Goal: Task Accomplishment & Management: Manage account settings

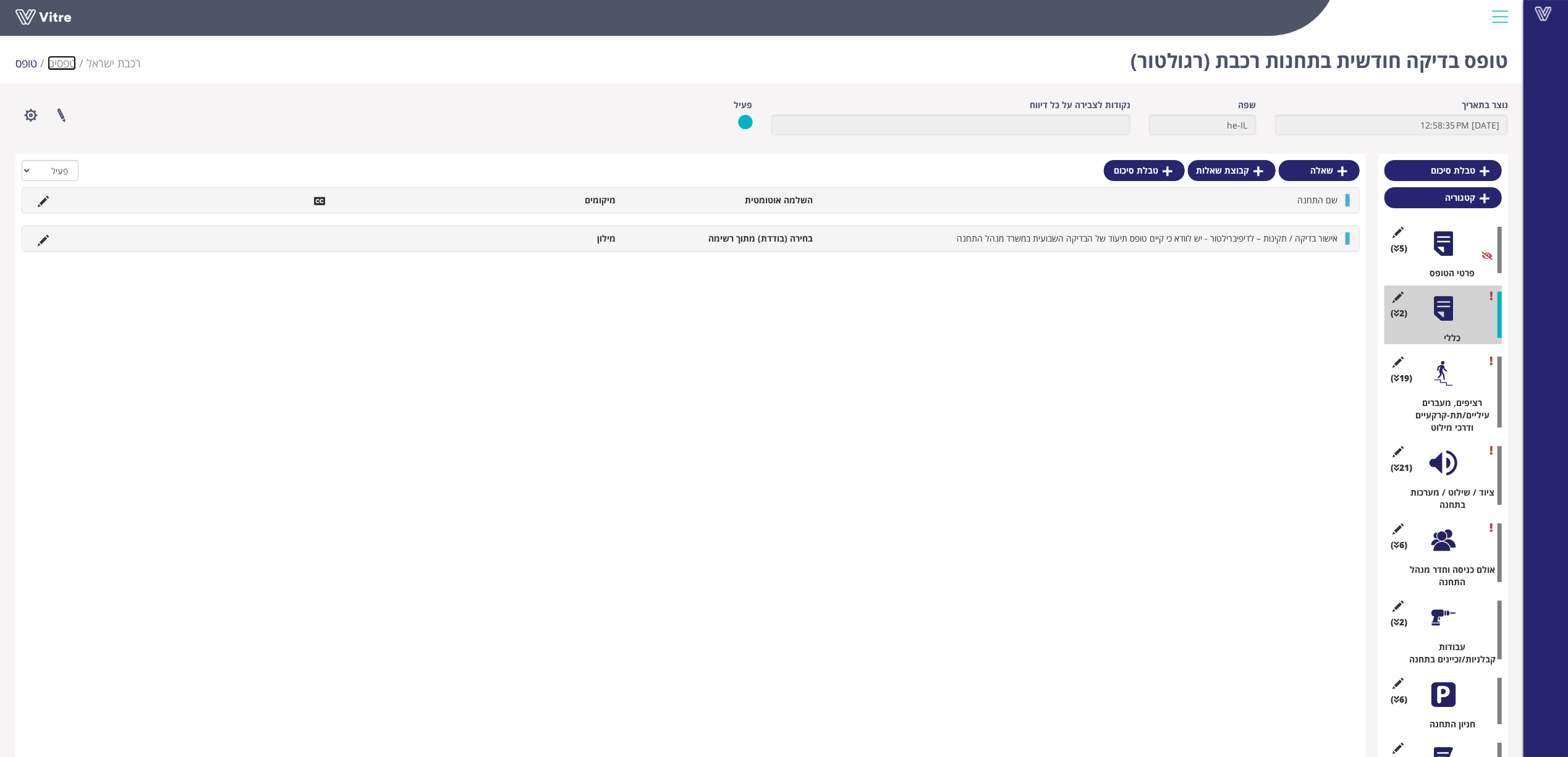
click at [68, 60] on link "טפסים" at bounding box center [62, 63] width 28 height 15
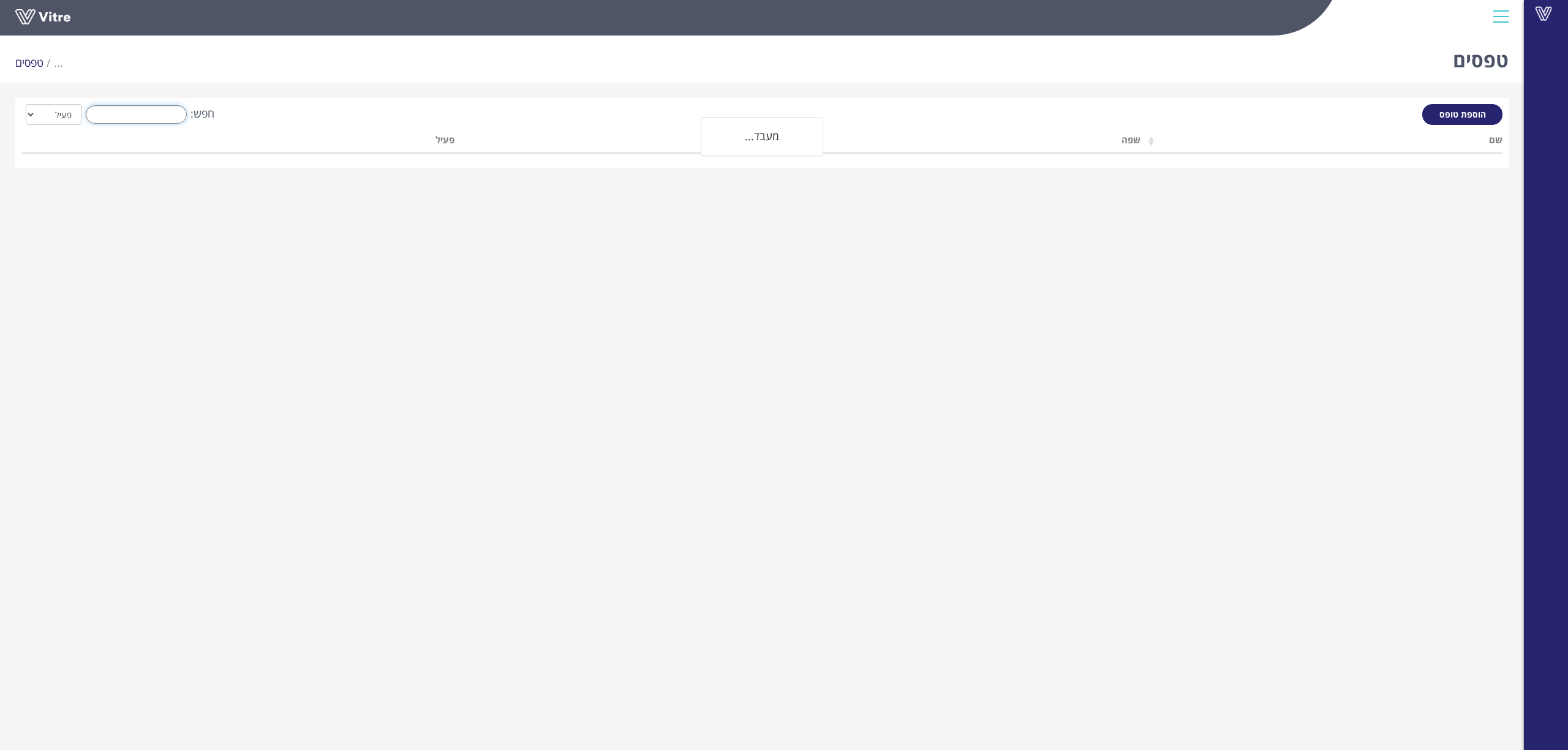
click at [177, 108] on input "חפש:" at bounding box center [136, 114] width 101 height 19
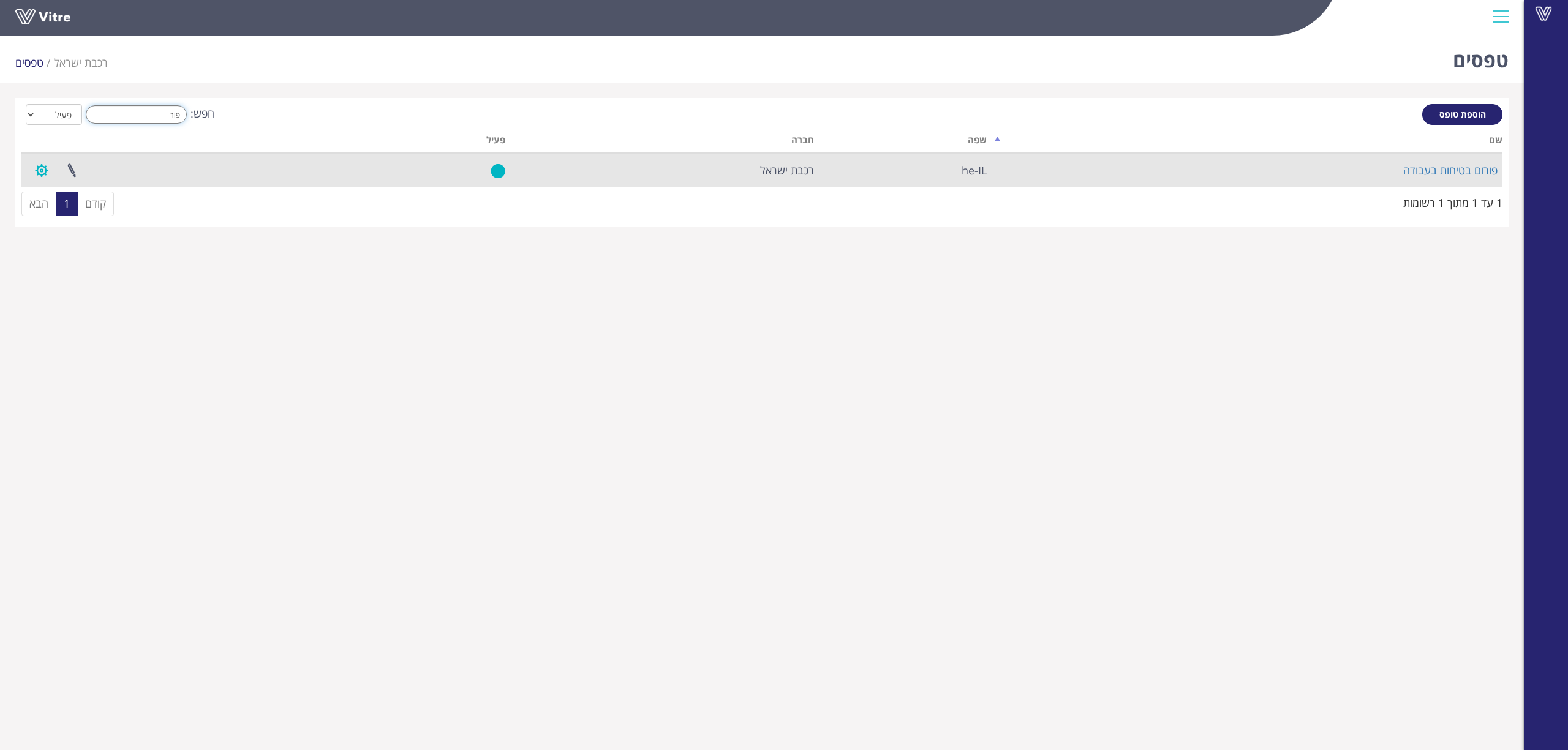
type input "פור"
click at [46, 172] on button "button" at bounding box center [41, 170] width 31 height 33
click at [73, 212] on link "הגדרת משתמשים" at bounding box center [75, 215] width 97 height 16
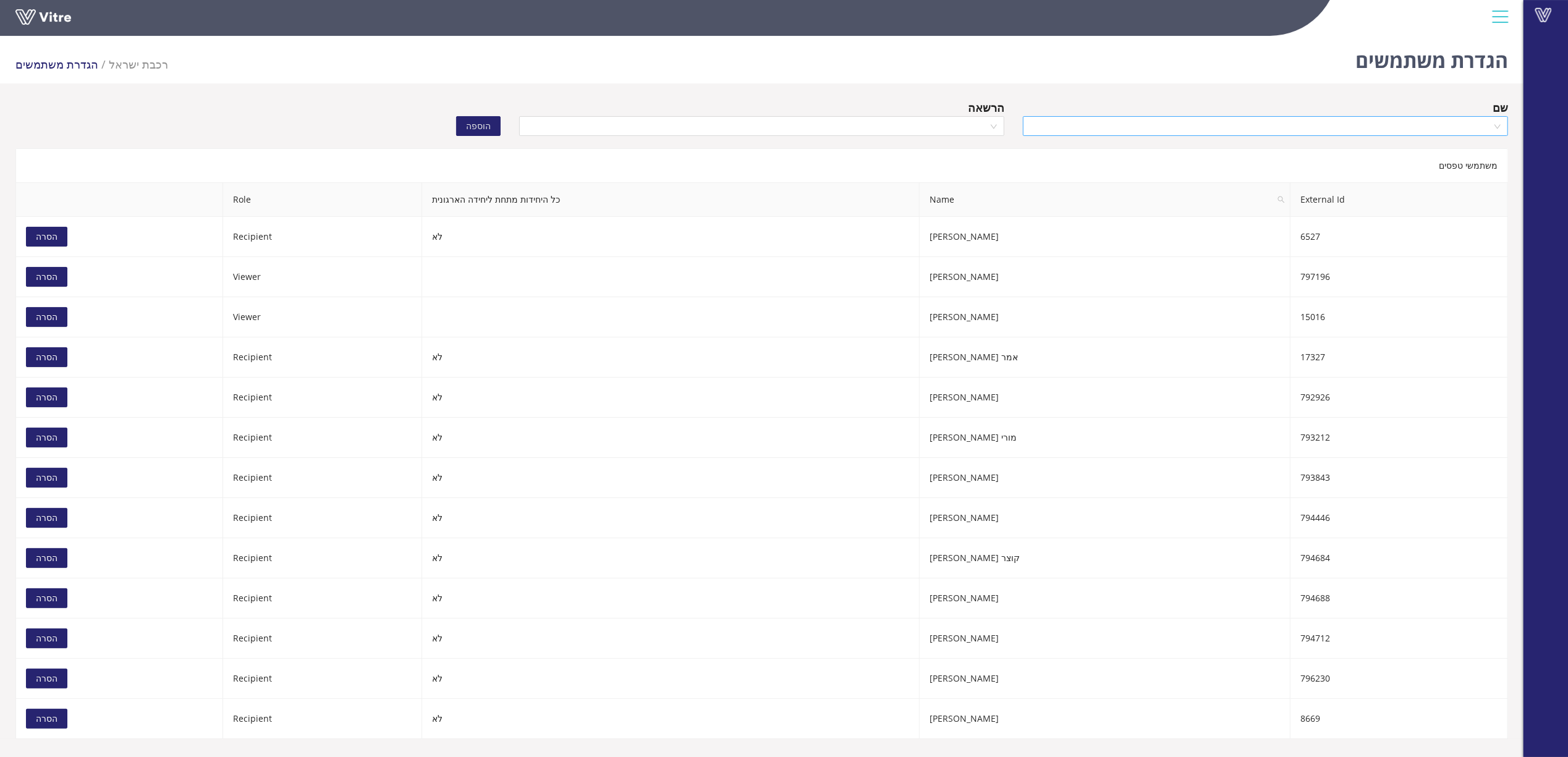
click at [1232, 132] on input "search" at bounding box center [1261, 126] width 462 height 19
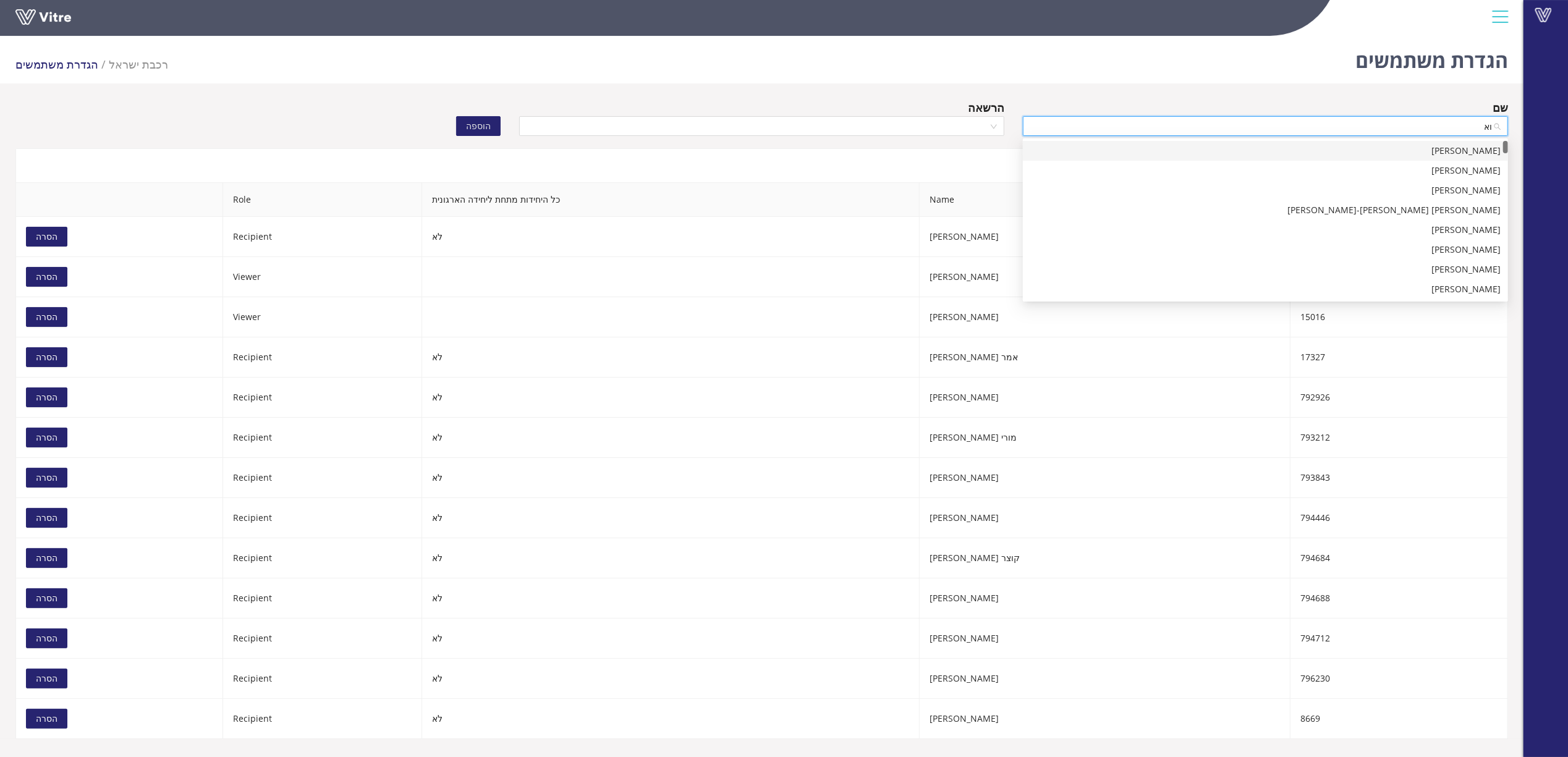
type input "ו"
